Goal: Transaction & Acquisition: Purchase product/service

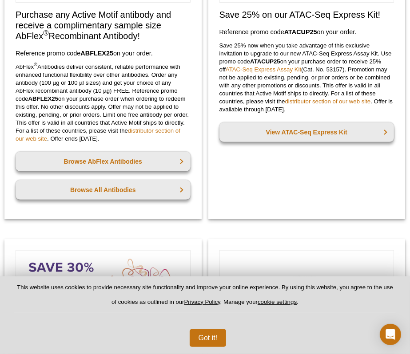
scroll to position [171, 0]
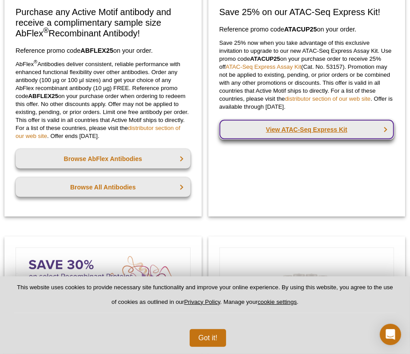
click at [320, 131] on link "View ATAC-Seq Express Kit" at bounding box center [306, 130] width 175 height 20
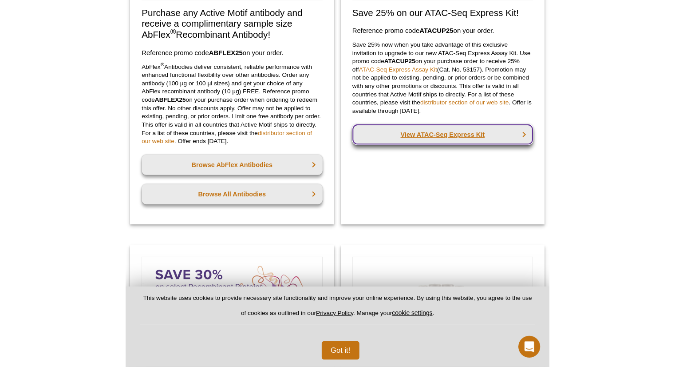
scroll to position [0, 0]
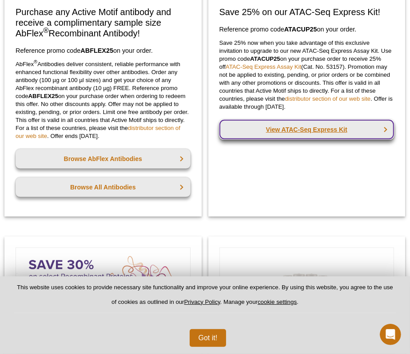
click at [320, 136] on link "View ATAC-Seq Express Kit" at bounding box center [306, 130] width 175 height 20
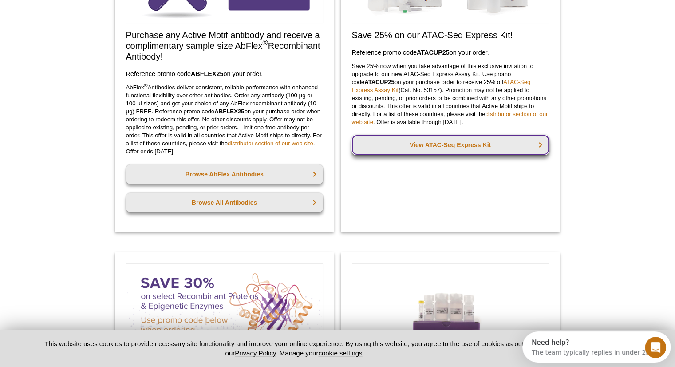
click at [409, 145] on link "View ATAC-Seq Express Kit" at bounding box center [450, 145] width 197 height 20
click at [409, 143] on link "View ATAC-Seq Express Kit" at bounding box center [450, 145] width 197 height 20
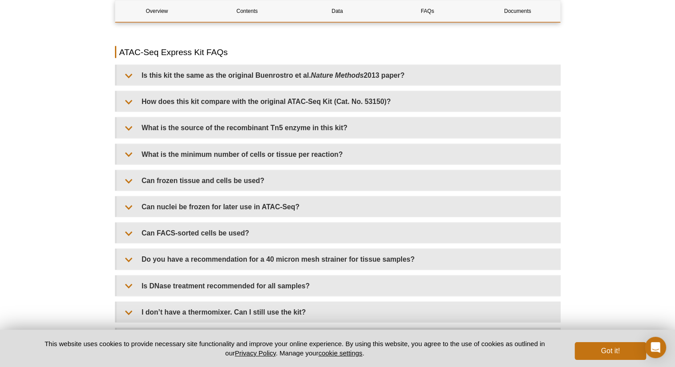
scroll to position [1825, 0]
